Goal: Transaction & Acquisition: Book appointment/travel/reservation

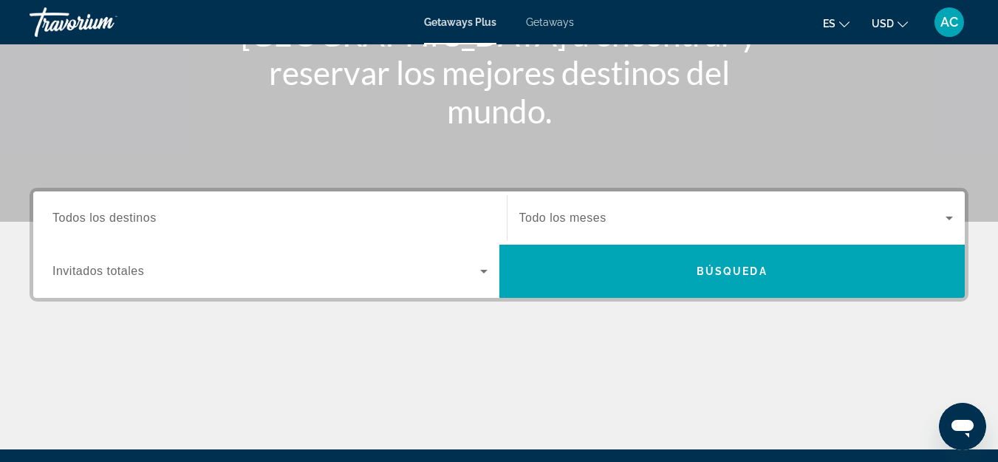
click at [420, 242] on div "Destination Todos los destinos" at bounding box center [270, 217] width 459 height 53
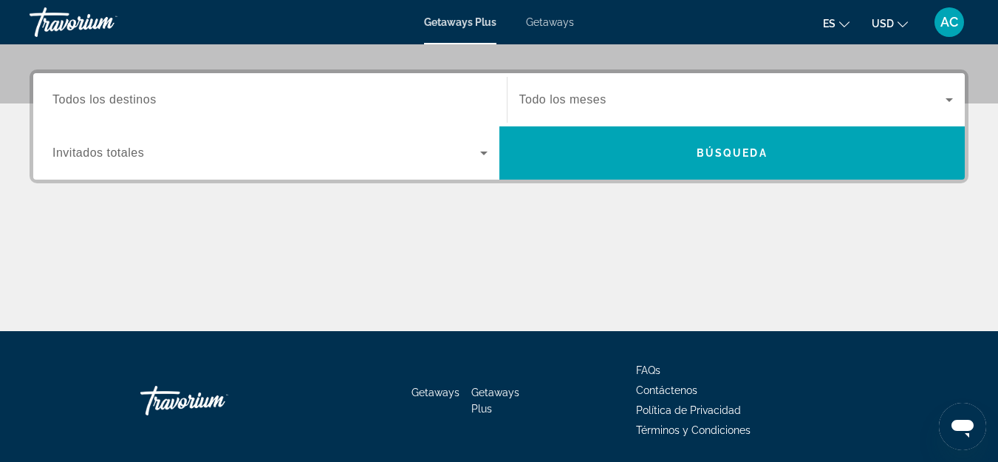
scroll to position [361, 0]
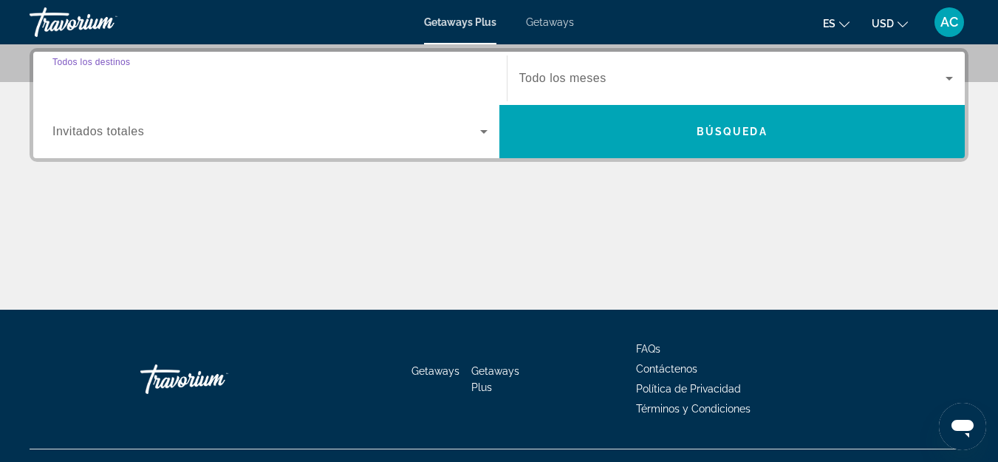
click at [314, 81] on input "Destination Todos los destinos" at bounding box center [269, 79] width 435 height 18
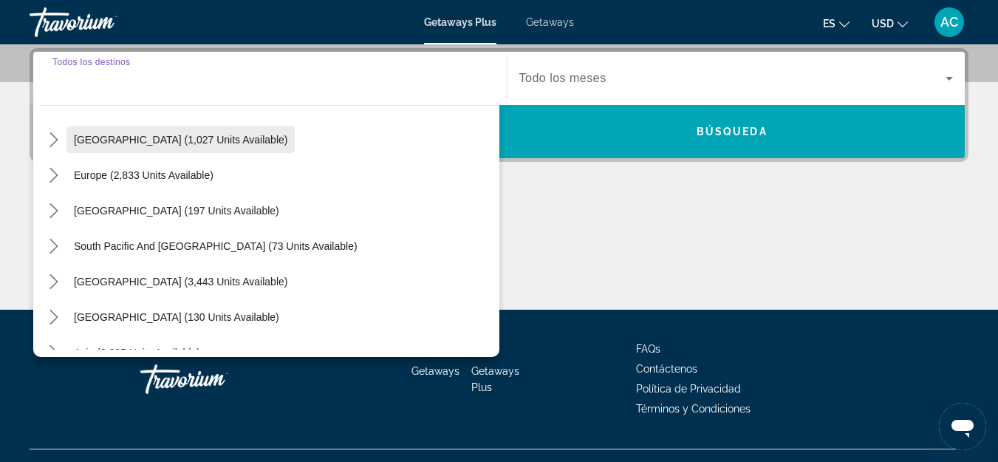
scroll to position [222, 0]
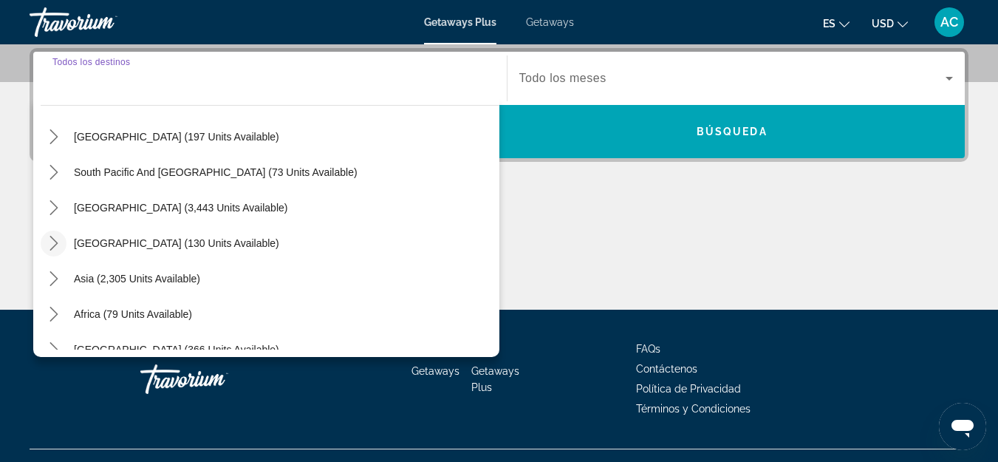
click at [53, 246] on icon "Toggle Central America (130 units available) submenu" at bounding box center [53, 243] width 8 height 15
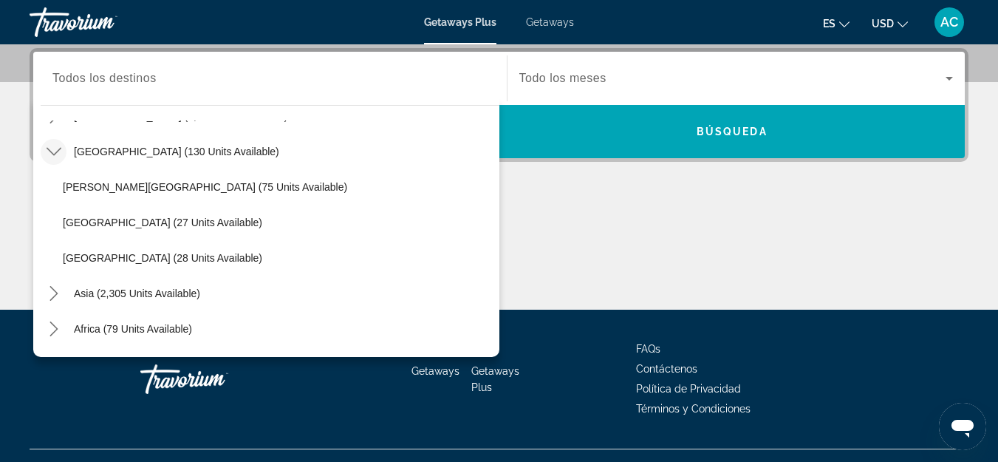
scroll to position [239, 0]
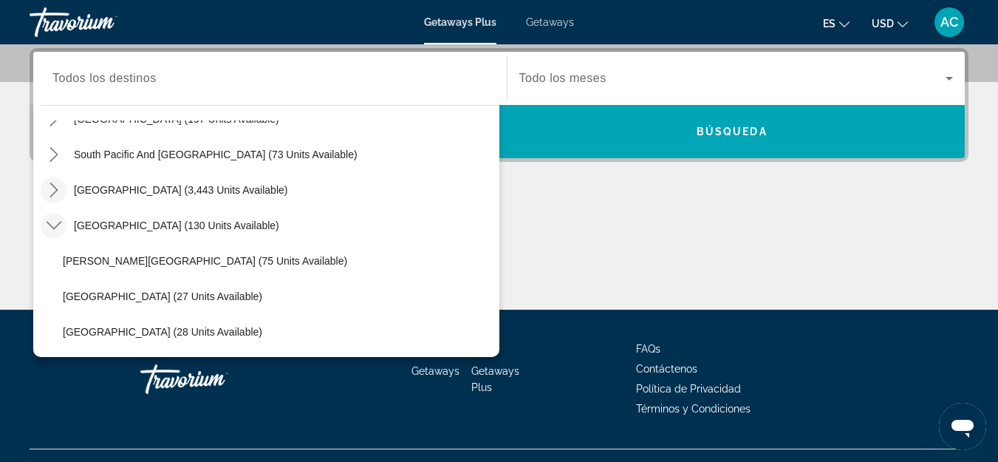
click at [51, 191] on icon "Toggle South America (3,443 units available) submenu" at bounding box center [54, 189] width 15 height 15
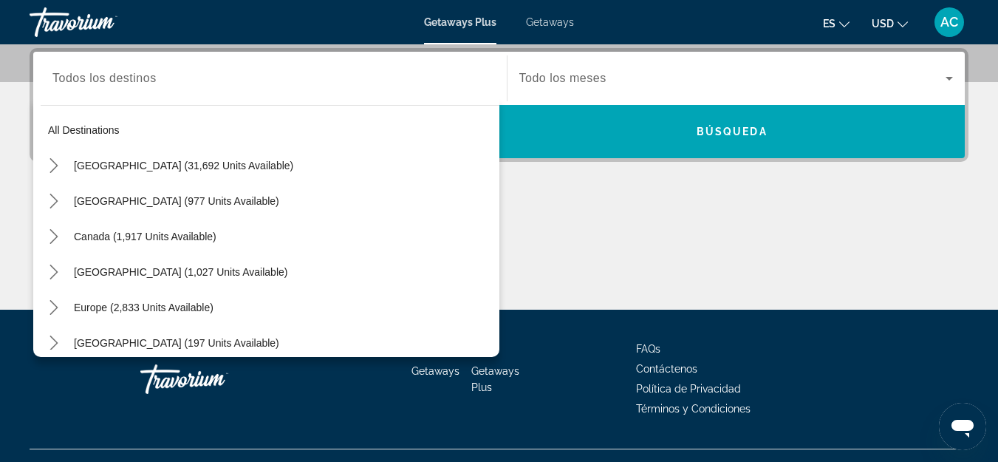
scroll to position [0, 0]
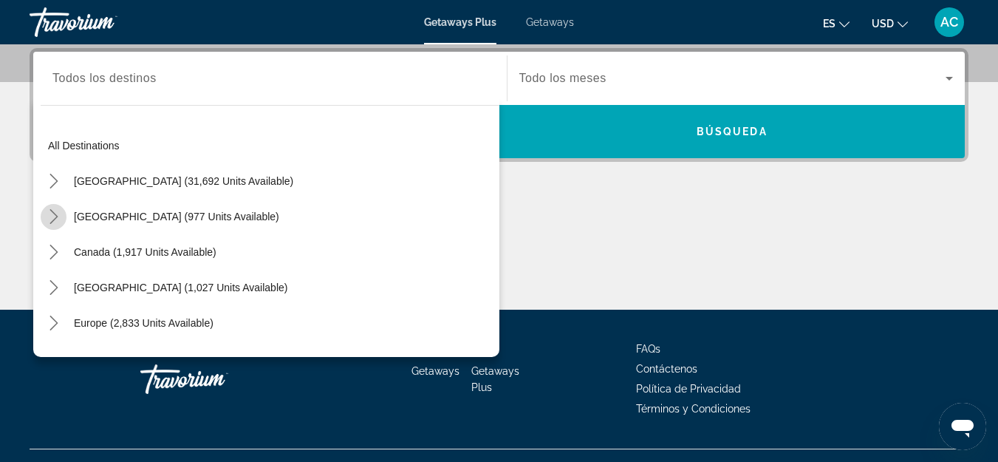
click at [49, 209] on icon "Toggle Mexico (977 units available) submenu" at bounding box center [54, 216] width 15 height 15
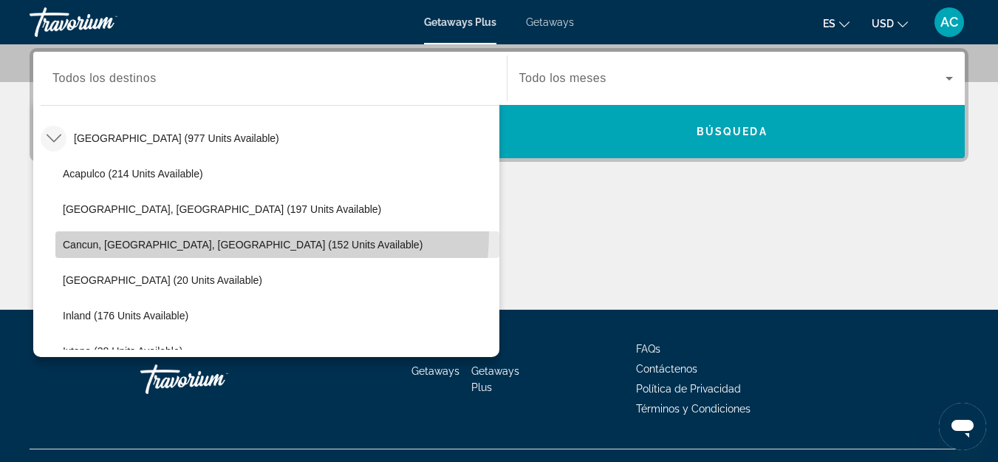
click at [218, 231] on span "Select destination: Cancun, Cozumel, Riviera Maya (152 units available)" at bounding box center [277, 244] width 444 height 35
type input "**********"
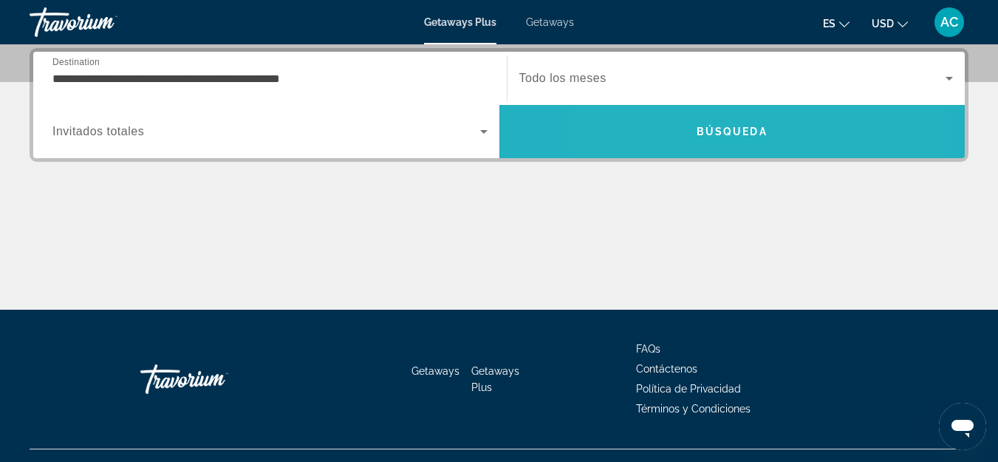
click at [674, 128] on span "Search" at bounding box center [732, 131] width 466 height 35
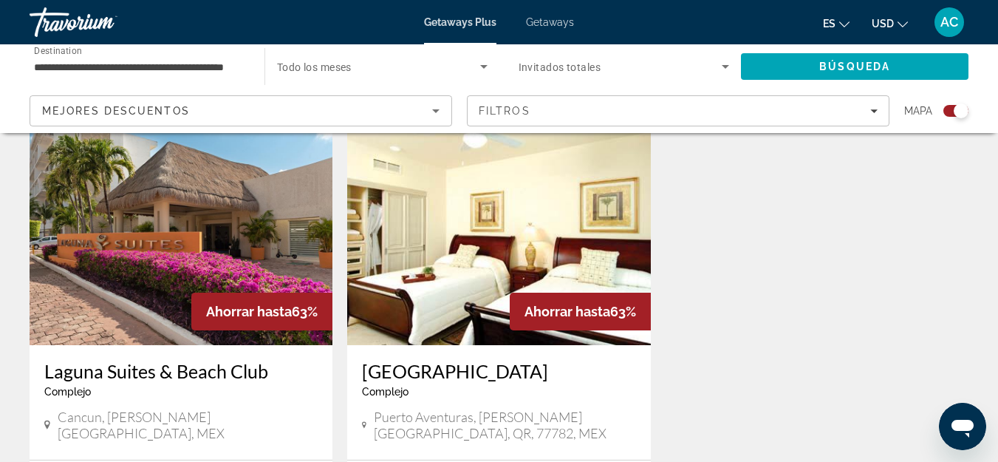
scroll to position [1034, 0]
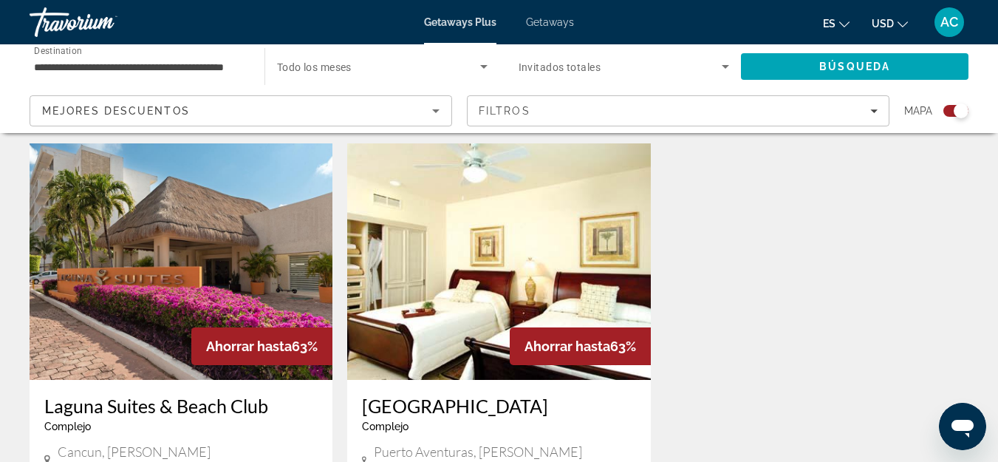
click at [253, 276] on img "Main content" at bounding box center [181, 261] width 303 height 236
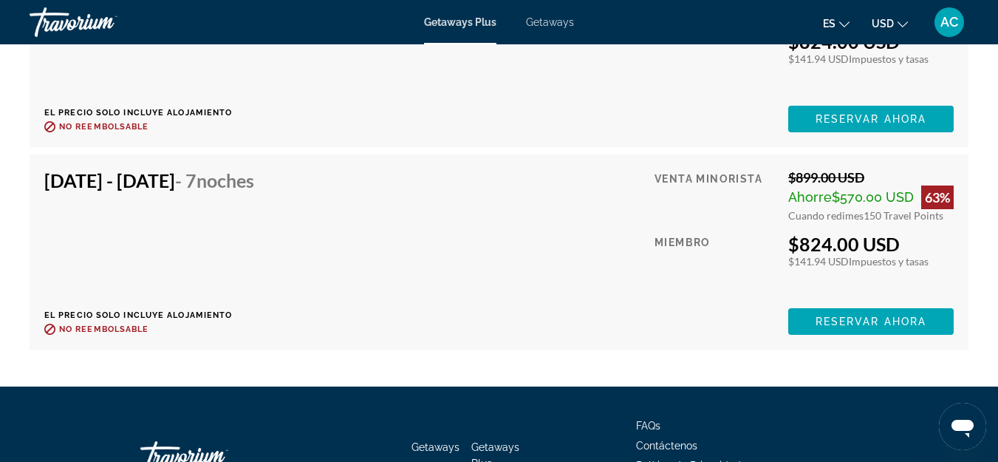
scroll to position [13055, 0]
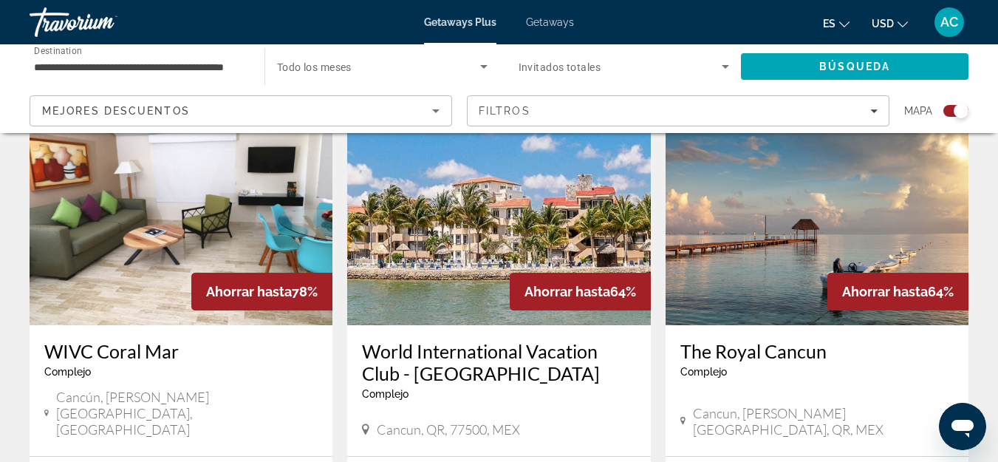
scroll to position [591, 0]
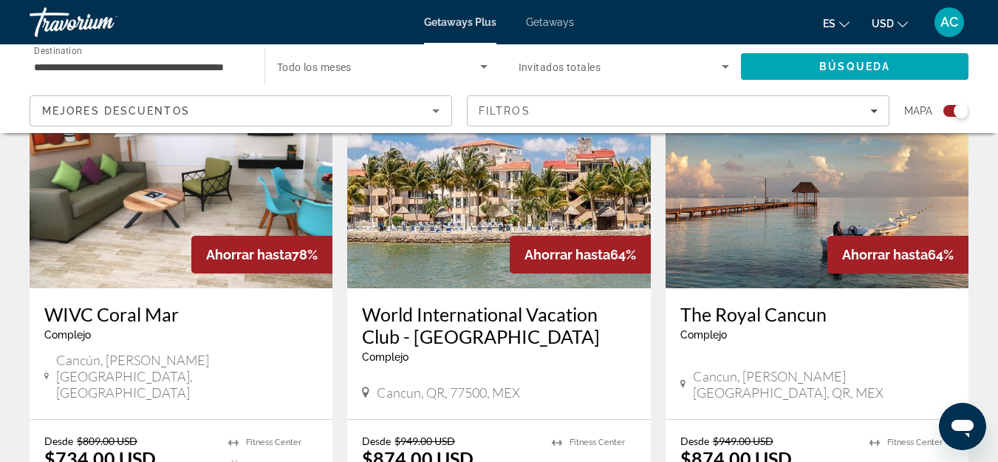
click at [759, 228] on img "Main content" at bounding box center [817, 170] width 303 height 236
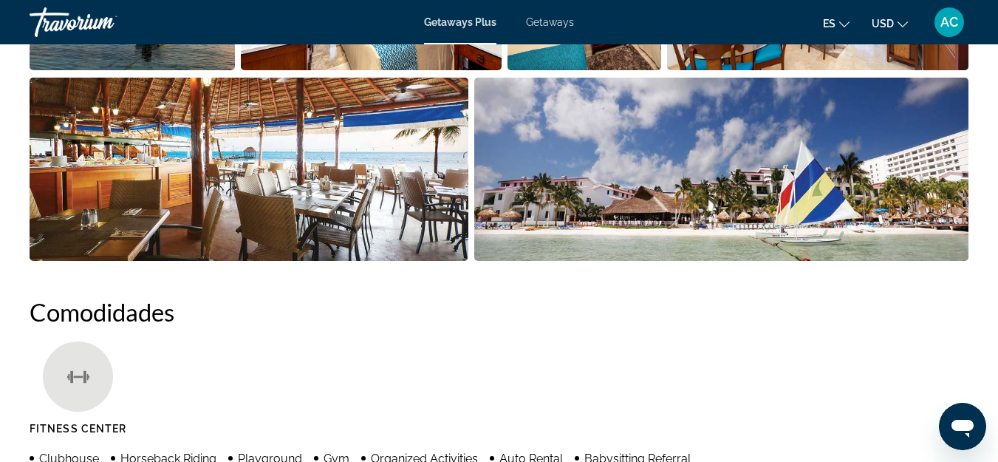
scroll to position [1182, 0]
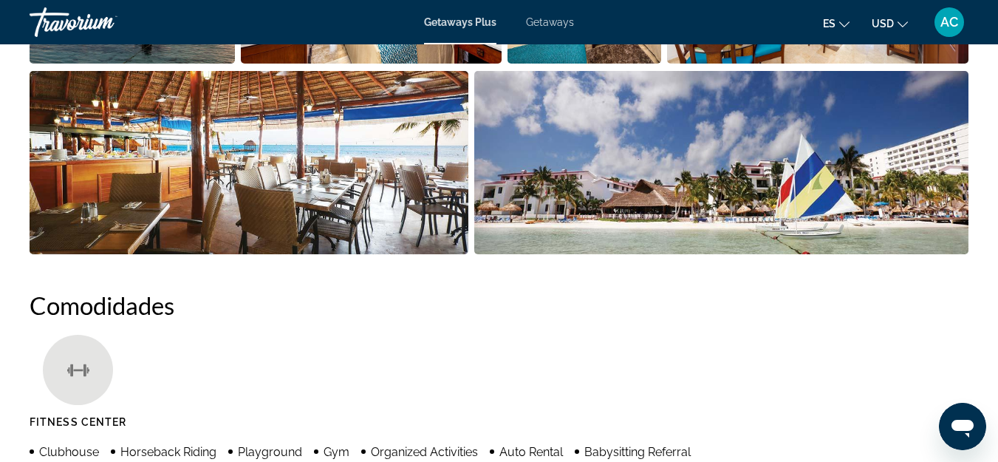
click at [708, 199] on img "Open full-screen image slider" at bounding box center [721, 162] width 494 height 183
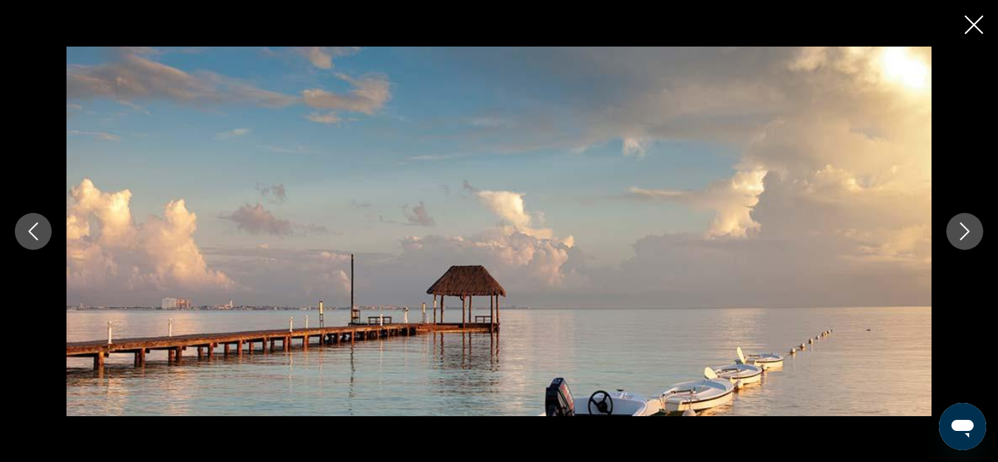
click at [954, 248] on div "prev next" at bounding box center [499, 231] width 998 height 369
click at [954, 240] on button "Next image" at bounding box center [964, 231] width 37 height 37
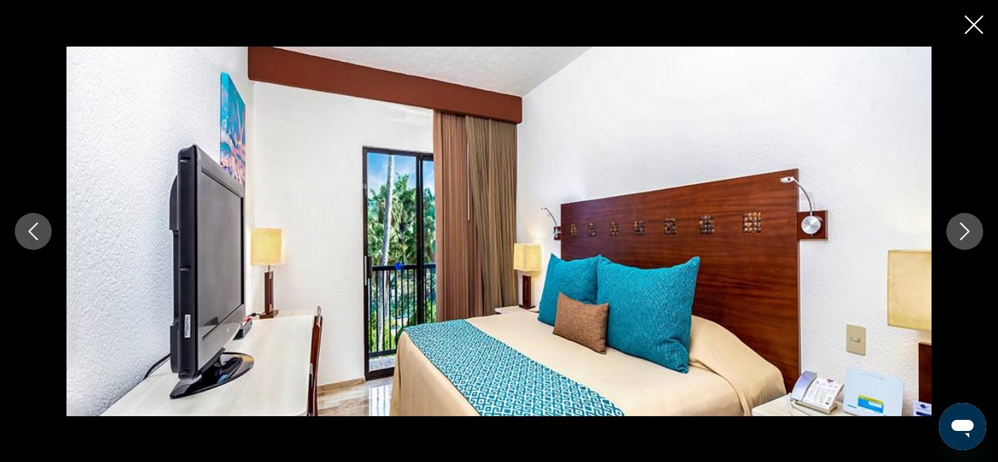
click at [954, 240] on button "Next image" at bounding box center [964, 231] width 37 height 37
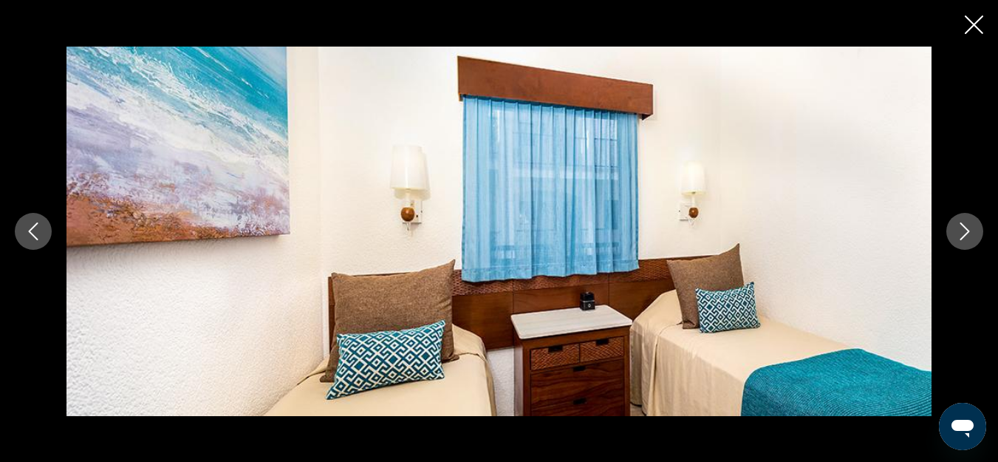
click at [954, 240] on button "Next image" at bounding box center [964, 231] width 37 height 37
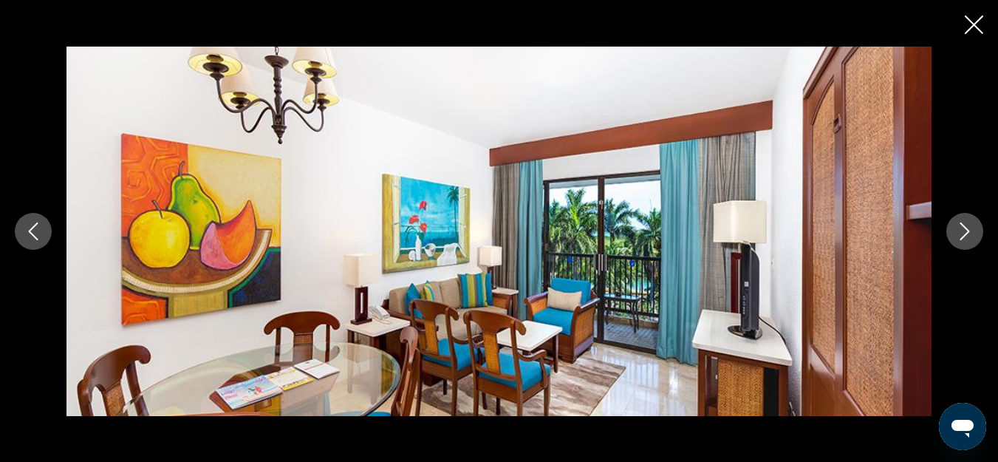
click at [954, 240] on button "Next image" at bounding box center [964, 231] width 37 height 37
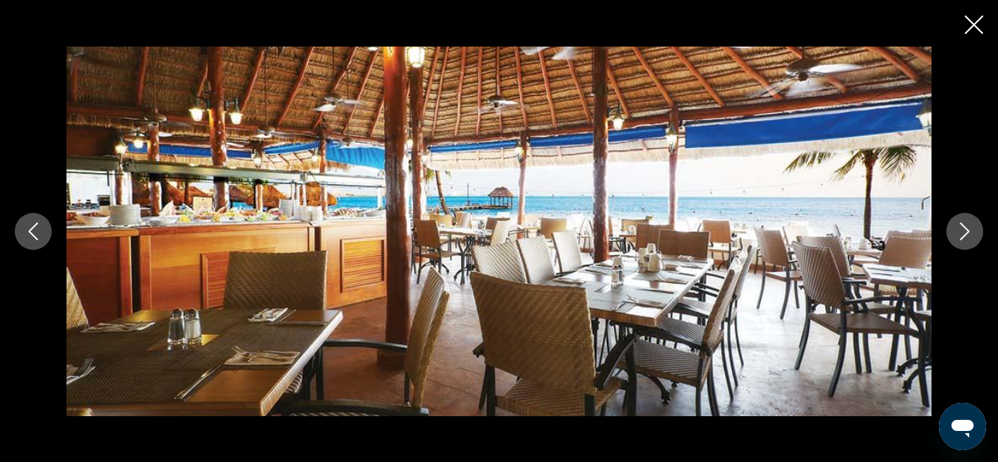
click at [954, 240] on button "Next image" at bounding box center [964, 231] width 37 height 37
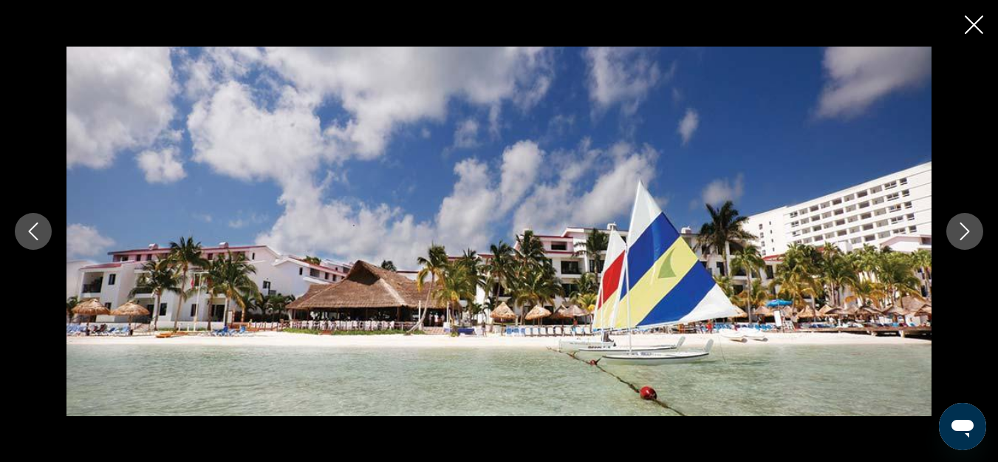
click at [954, 240] on button "Next image" at bounding box center [964, 231] width 37 height 37
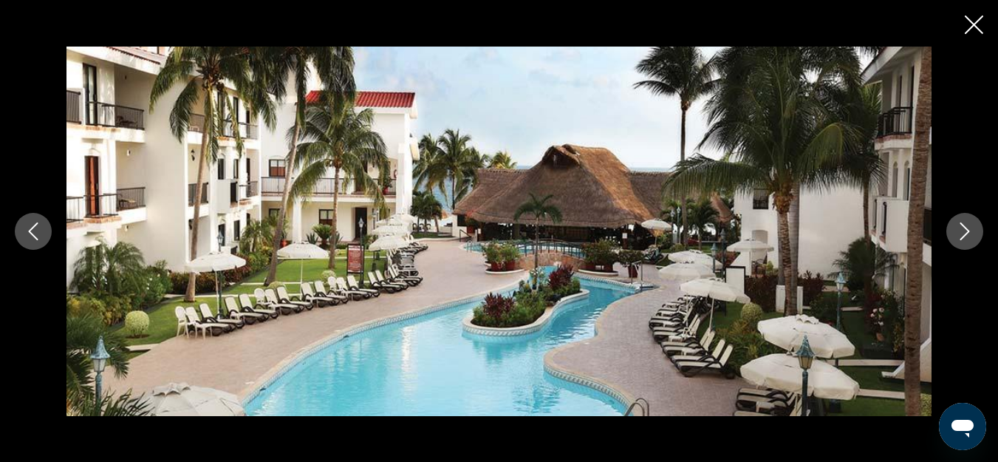
click at [971, 20] on icon "Close slideshow" at bounding box center [974, 25] width 18 height 18
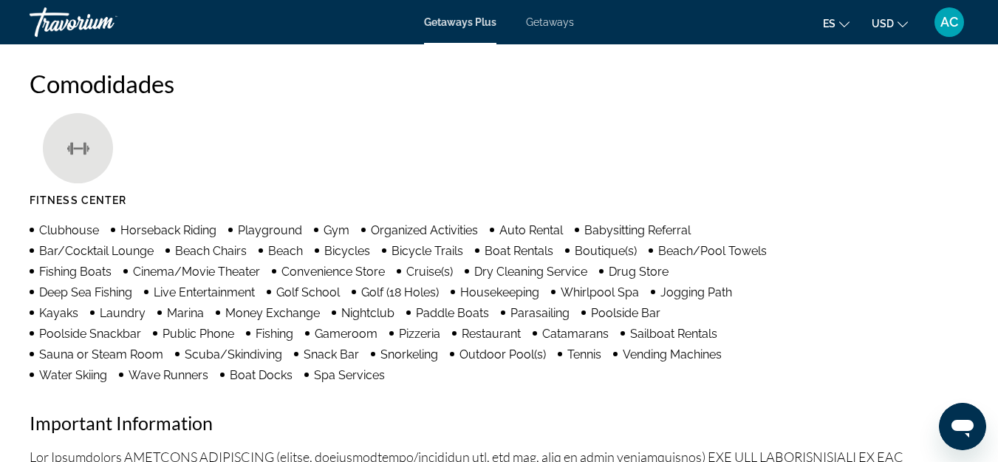
scroll to position [1773, 0]
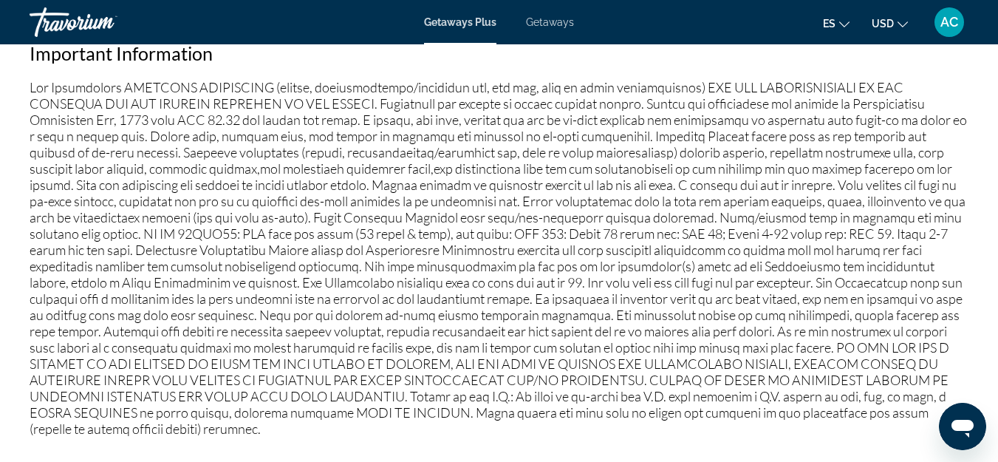
click at [950, 31] on div "AC" at bounding box center [949, 22] width 30 height 30
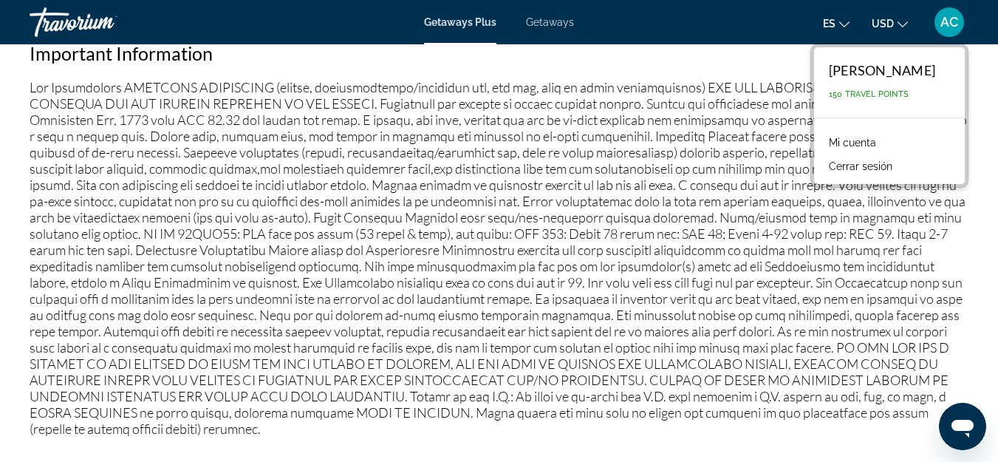
click at [821, 142] on link "Mi cuenta" at bounding box center [852, 142] width 62 height 19
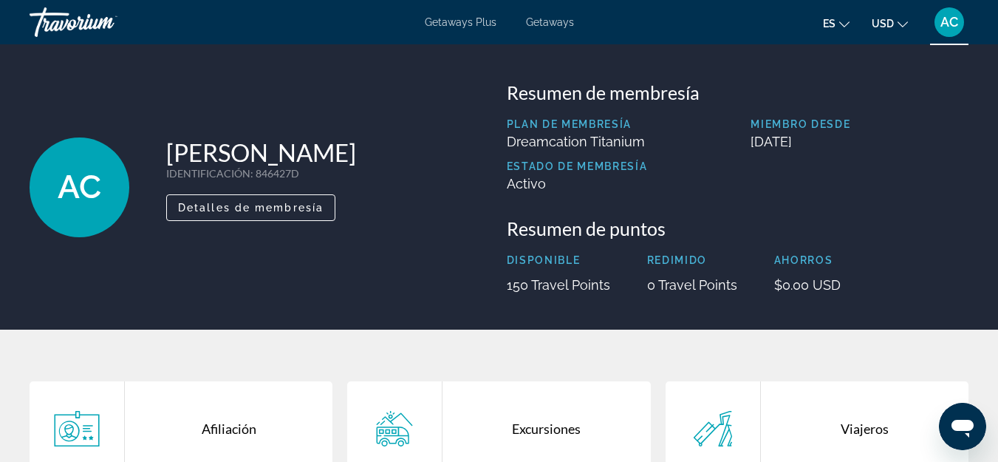
click at [277, 148] on h1 "[PERSON_NAME]" at bounding box center [261, 152] width 190 height 30
click at [283, 172] on p "IDENTIFICACIÓN : 846427D" at bounding box center [261, 173] width 190 height 13
click at [55, 13] on div "Travorium" at bounding box center [104, 22] width 148 height 38
